Goal: Navigation & Orientation: Find specific page/section

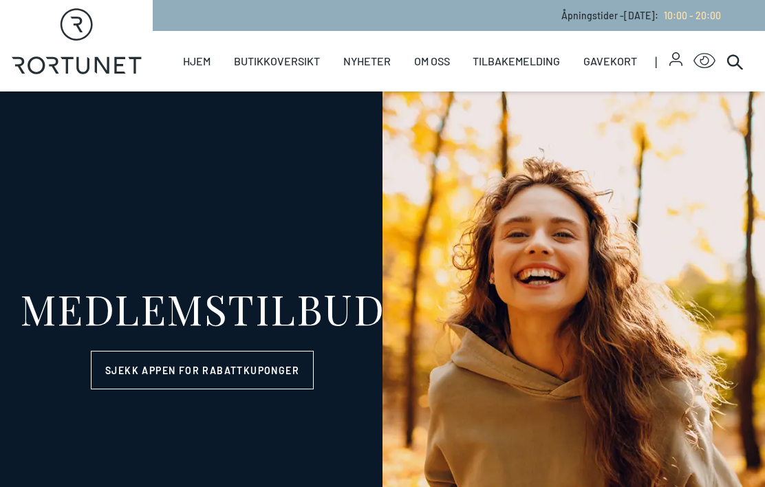
select select "NO"
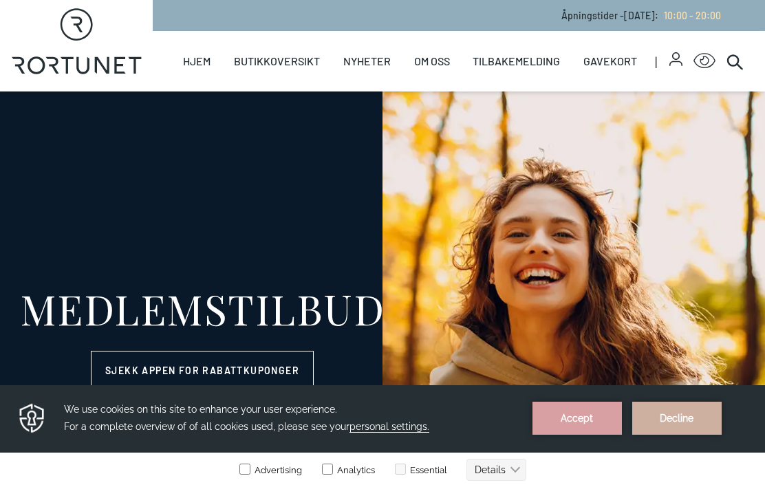
click at [0, 0] on link "Oversiktskart" at bounding box center [0, 0] width 0 height 0
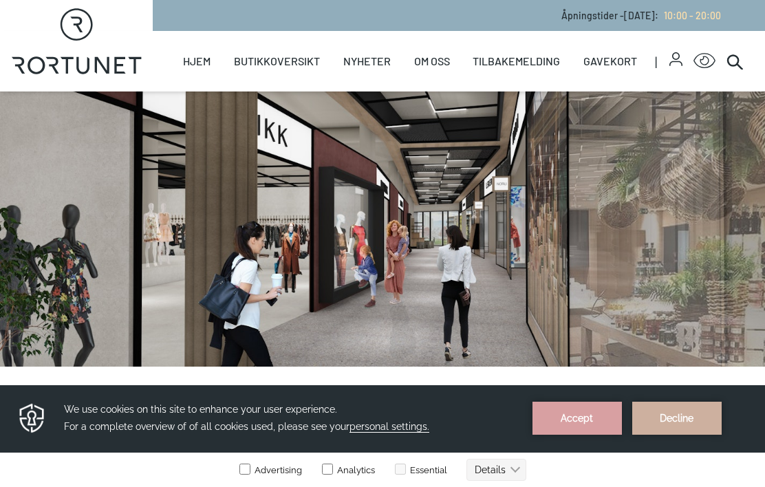
click at [281, 63] on link "Butikkoversikt" at bounding box center [277, 61] width 86 height 61
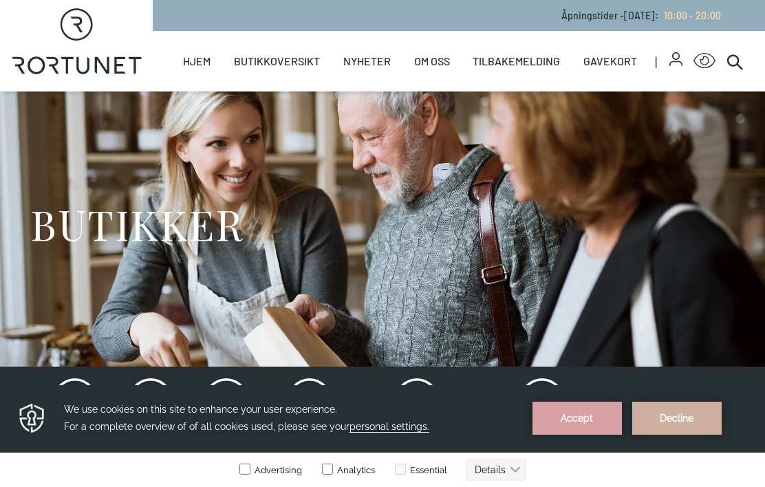
click at [0, 0] on link "Butikker" at bounding box center [0, 0] width 0 height 0
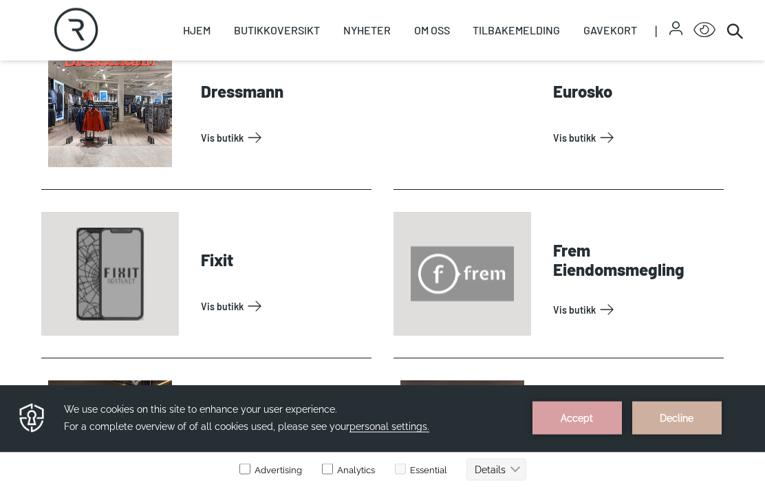
scroll to position [928, 0]
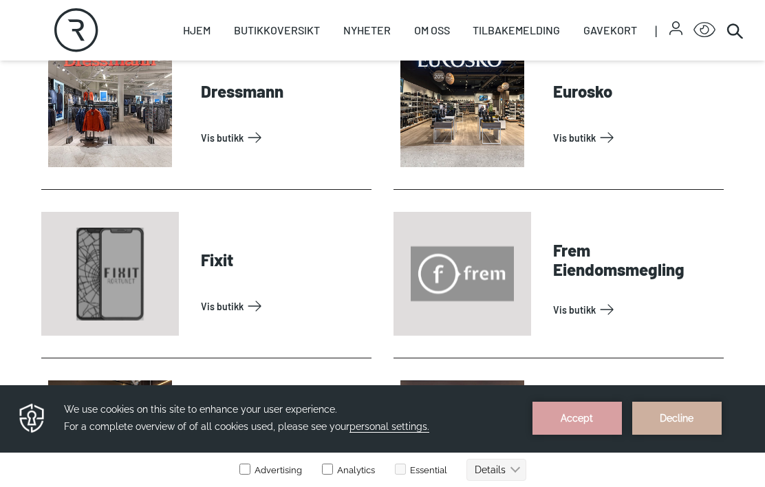
click at [239, 309] on link "Vis butikk" at bounding box center [283, 306] width 165 height 22
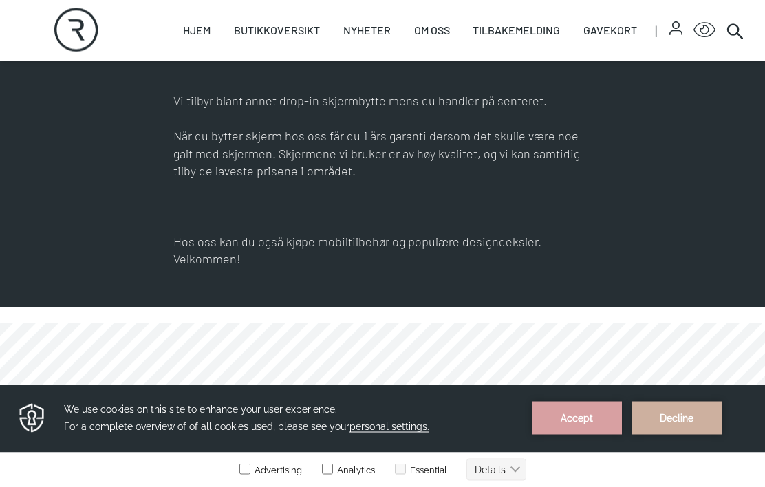
scroll to position [745, 0]
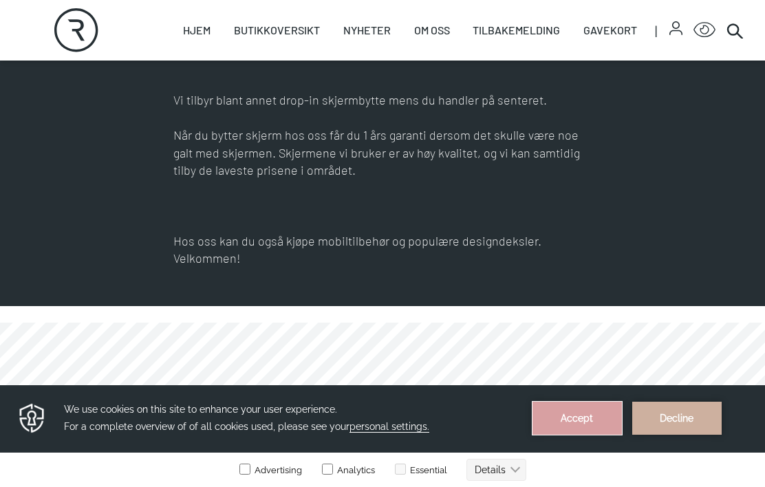
click at [585, 423] on button "Accept" at bounding box center [576, 418] width 89 height 33
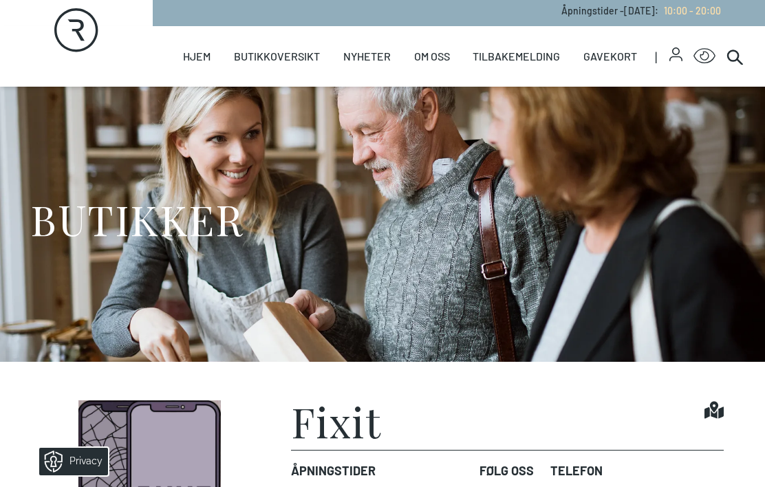
scroll to position [2, 0]
